Goal: Task Accomplishment & Management: Manage account settings

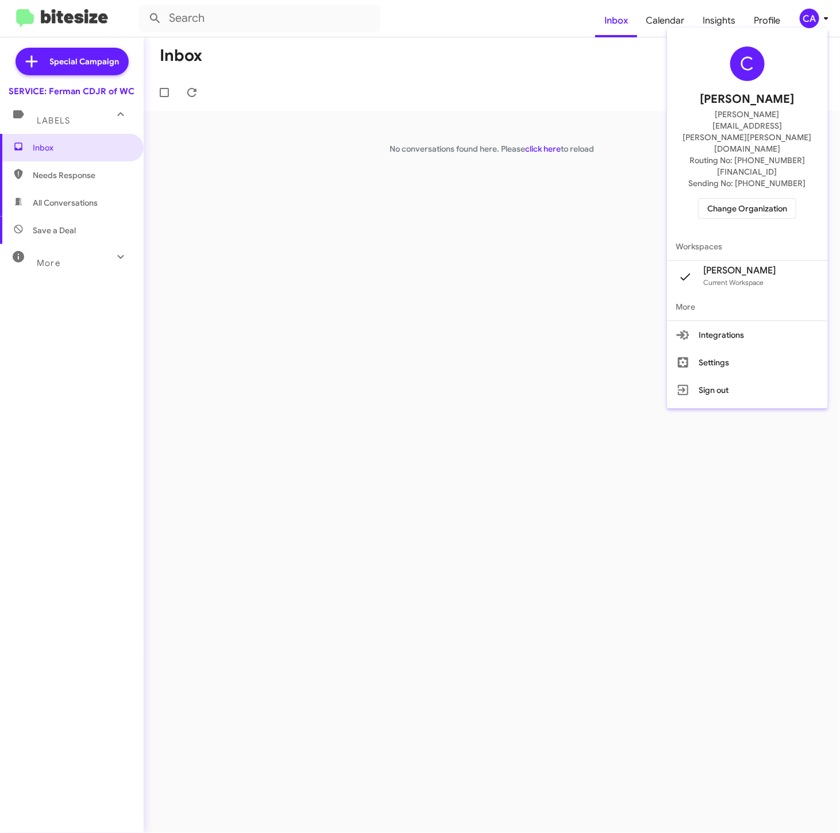
click at [530, 339] on div at bounding box center [420, 416] width 840 height 833
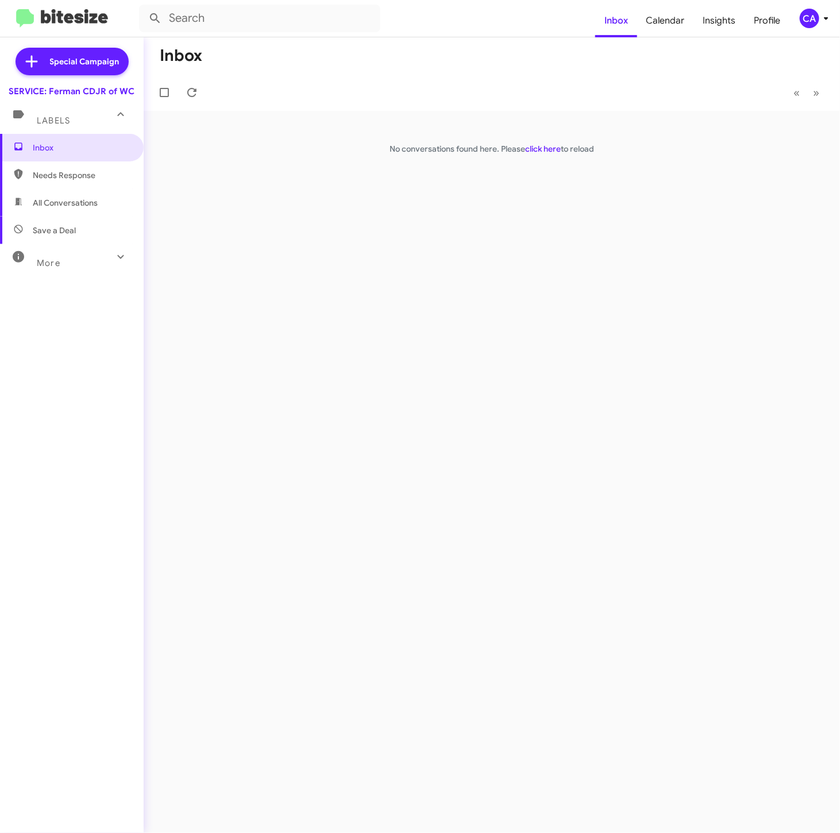
click at [799, 14] on span "CA" at bounding box center [816, 19] width 34 height 20
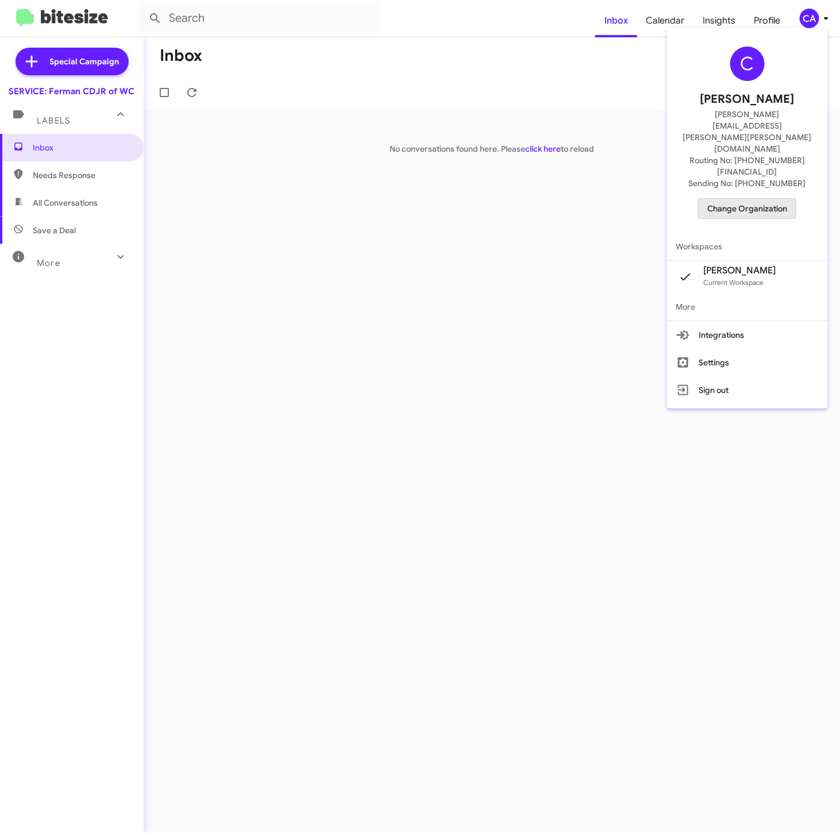
click at [758, 199] on span "Change Organization" at bounding box center [747, 209] width 80 height 20
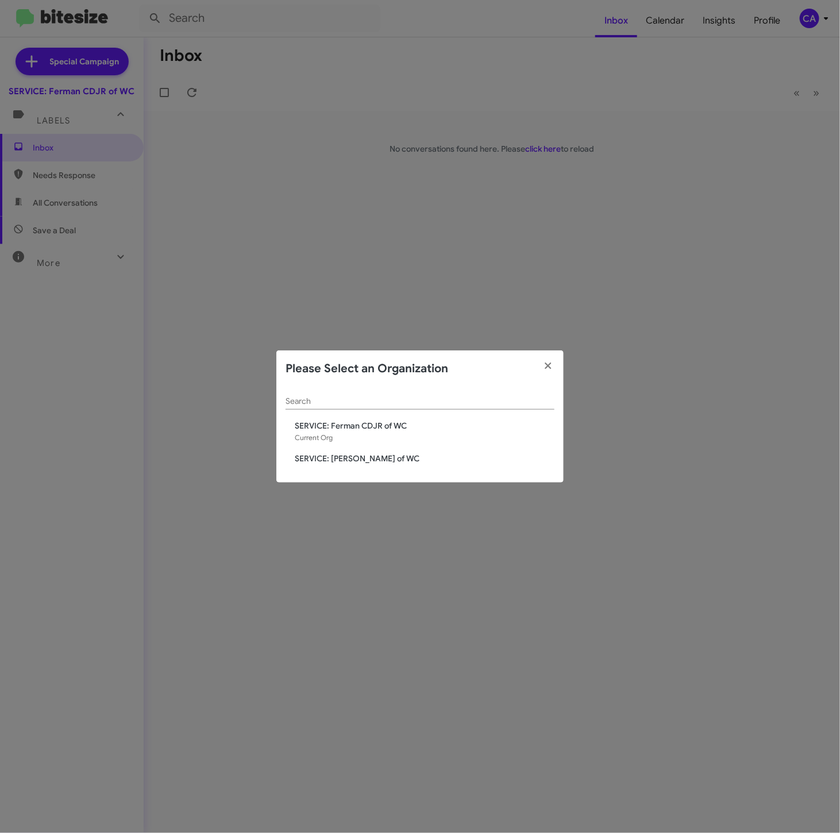
click at [692, 342] on modal-container "Please Select an Organization Search SERVICE: [PERSON_NAME] CDJR of WC Current …" at bounding box center [420, 416] width 840 height 833
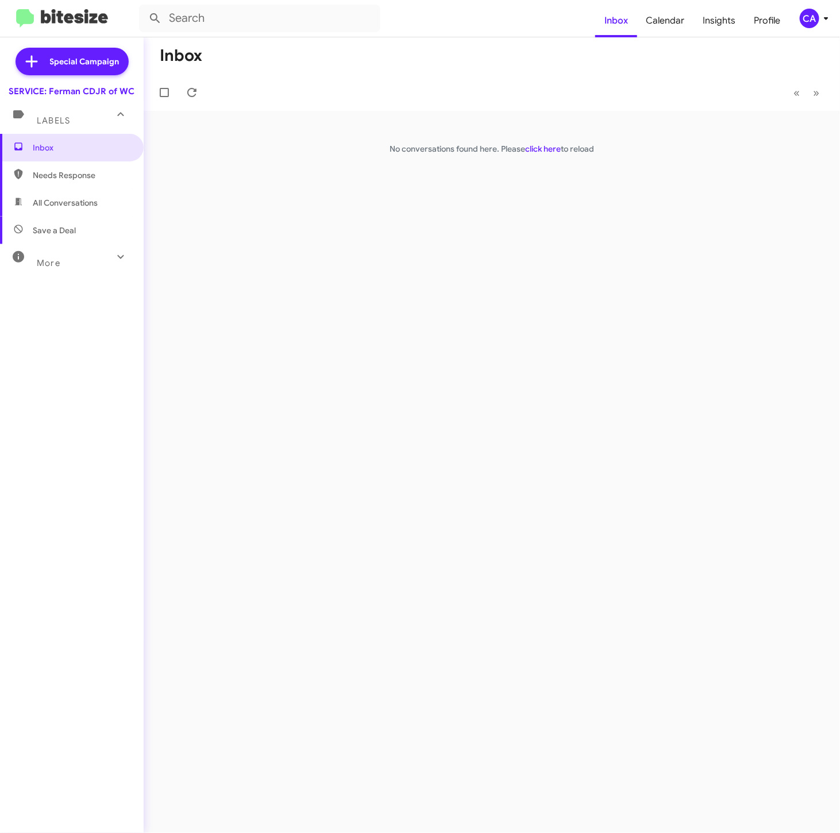
click at [808, 24] on div "CA" at bounding box center [809, 19] width 20 height 20
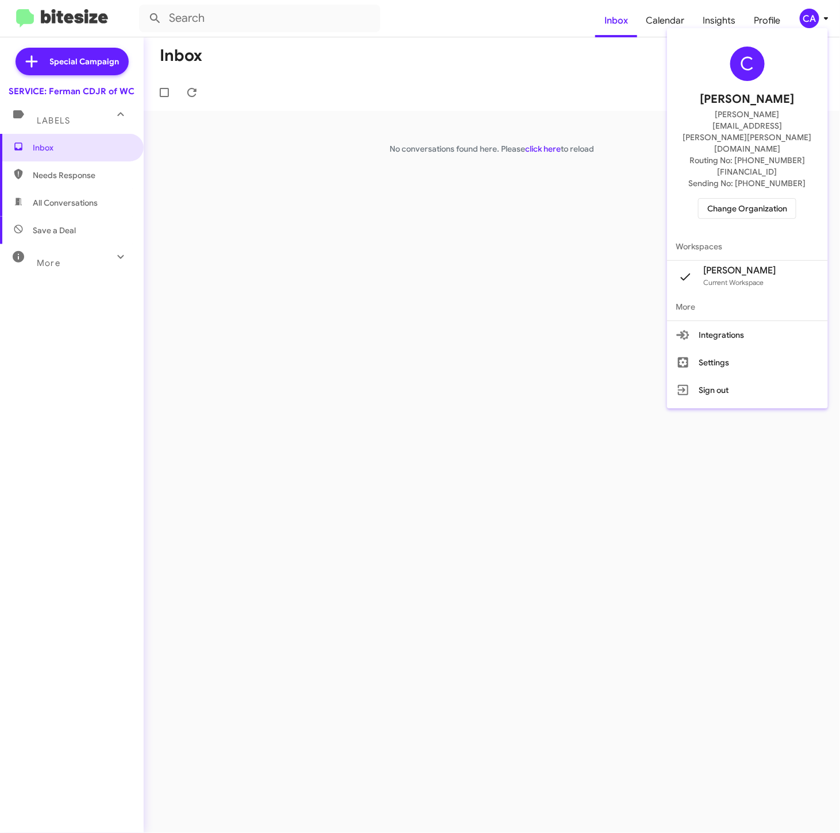
click at [771, 199] on span "Change Organization" at bounding box center [747, 209] width 80 height 20
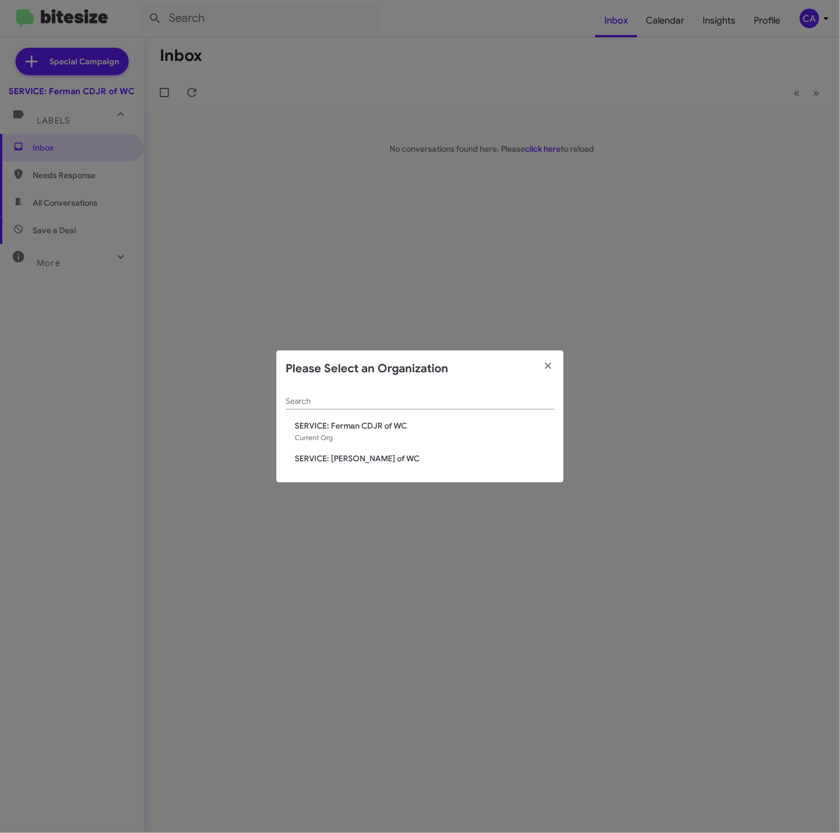
click at [377, 463] on span "SERVICE: [PERSON_NAME] of WC" at bounding box center [425, 458] width 260 height 11
click at [383, 459] on span "SERVICE: [PERSON_NAME] of WC" at bounding box center [425, 458] width 260 height 11
click at [391, 460] on span "SERVICE: [PERSON_NAME] of WC" at bounding box center [425, 458] width 260 height 11
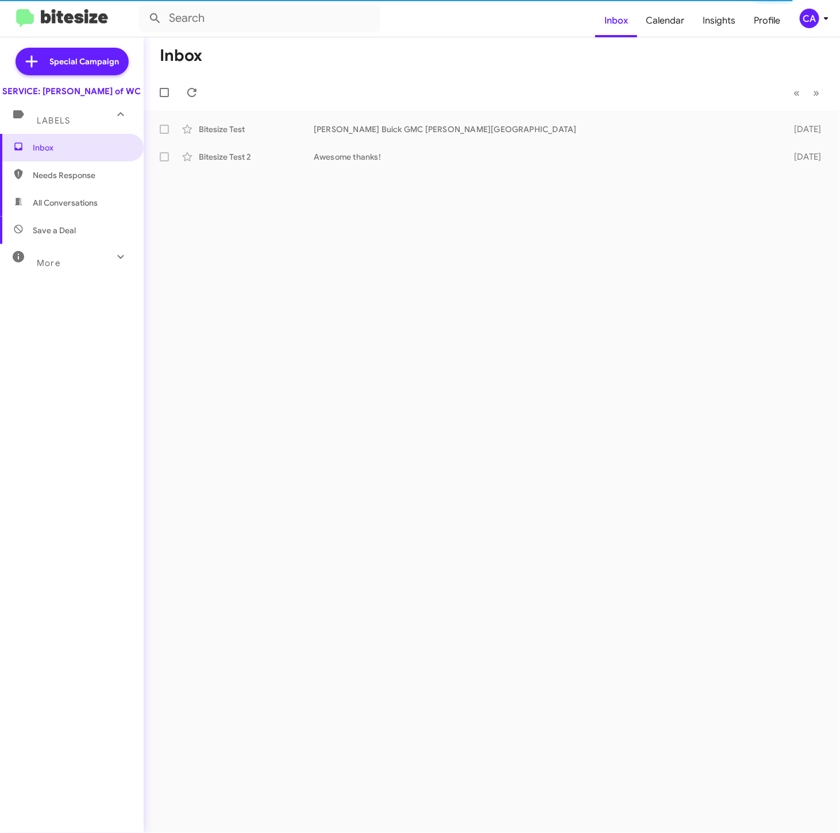
click at [707, 305] on div "Inbox « Previous » Next Bitesize Test Ferman Buick GMC Wesley Chapel 15 days ag…" at bounding box center [492, 434] width 696 height 795
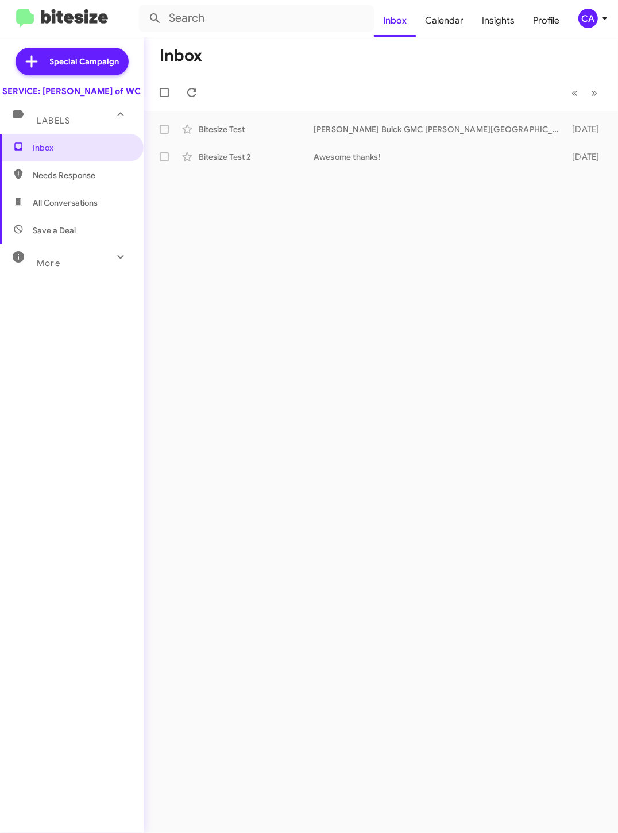
click at [444, 453] on div "Inbox « Previous » Next Bitesize Test Ferman Buick GMC Wesley Chapel 15 days ag…" at bounding box center [381, 434] width 474 height 795
